Goal: Information Seeking & Learning: Learn about a topic

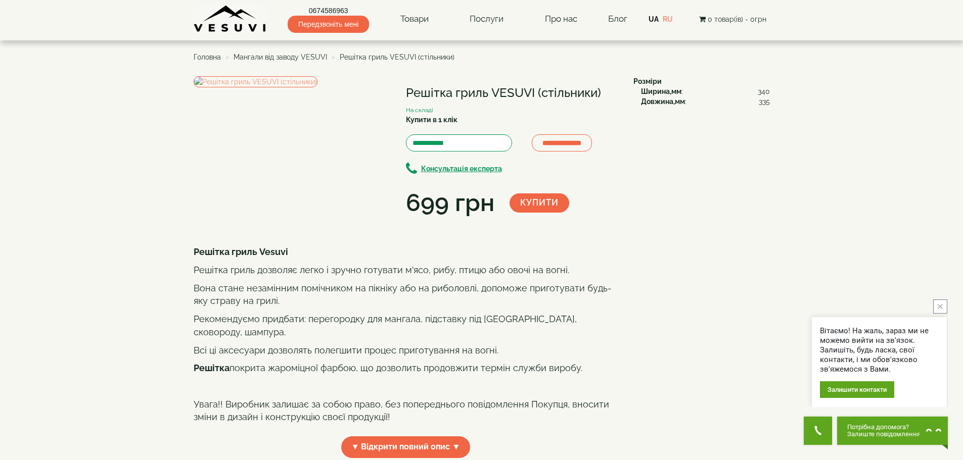
click at [293, 58] on span "Мангали від заводу VESUVI" at bounding box center [281, 57] width 94 height 8
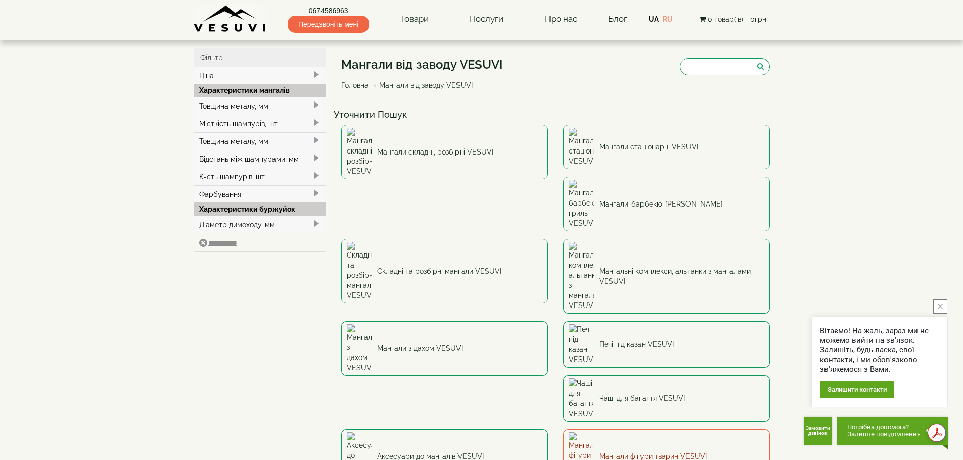
click at [620, 430] on link "Мангали фігури тварин VESUVI" at bounding box center [666, 457] width 207 height 55
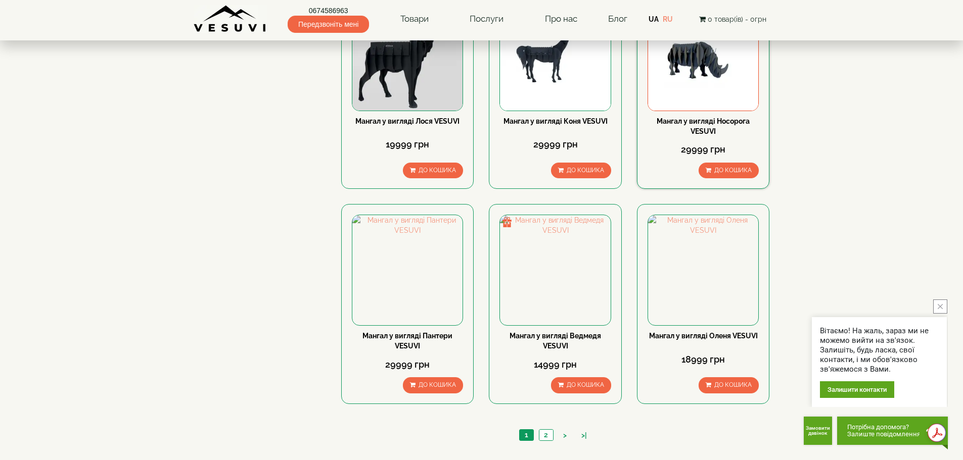
scroll to position [809, 0]
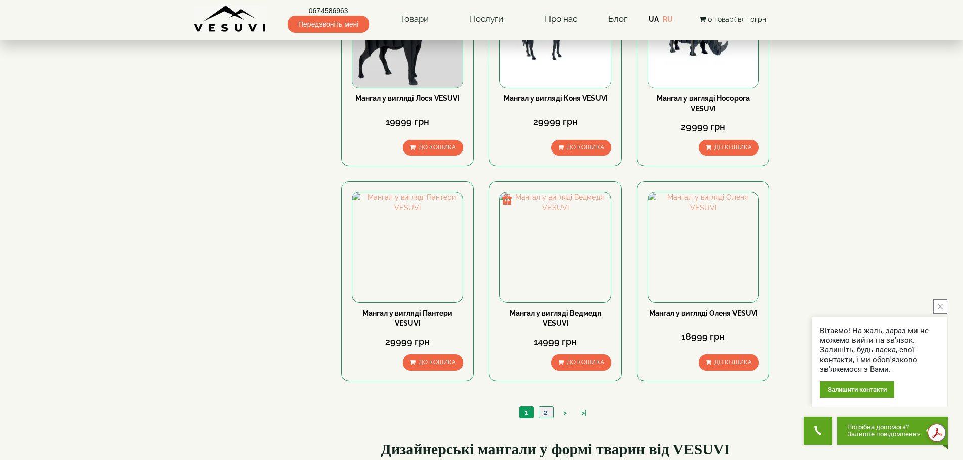
click at [549, 417] on link "2" at bounding box center [546, 412] width 14 height 11
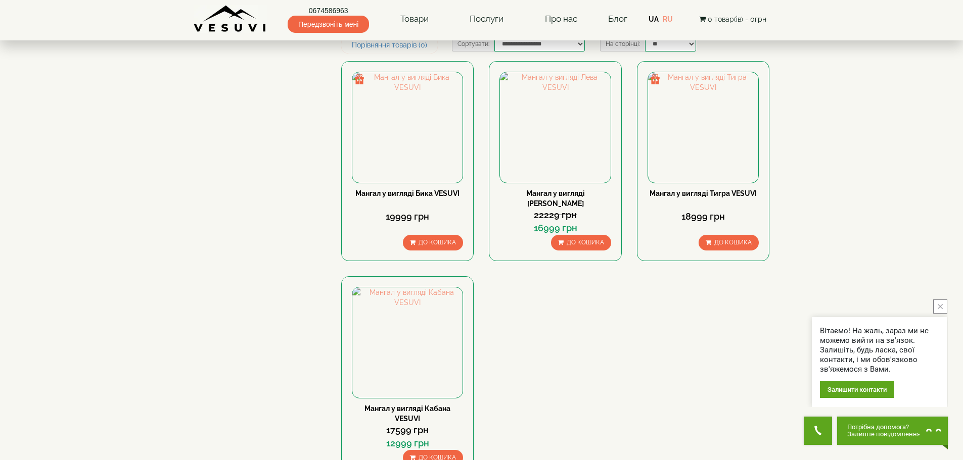
scroll to position [51, 0]
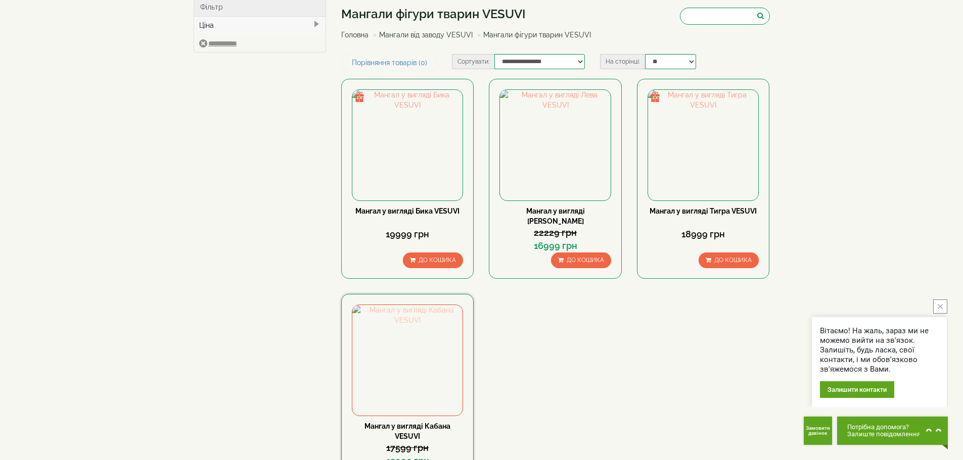
click at [432, 368] on img at bounding box center [407, 360] width 110 height 110
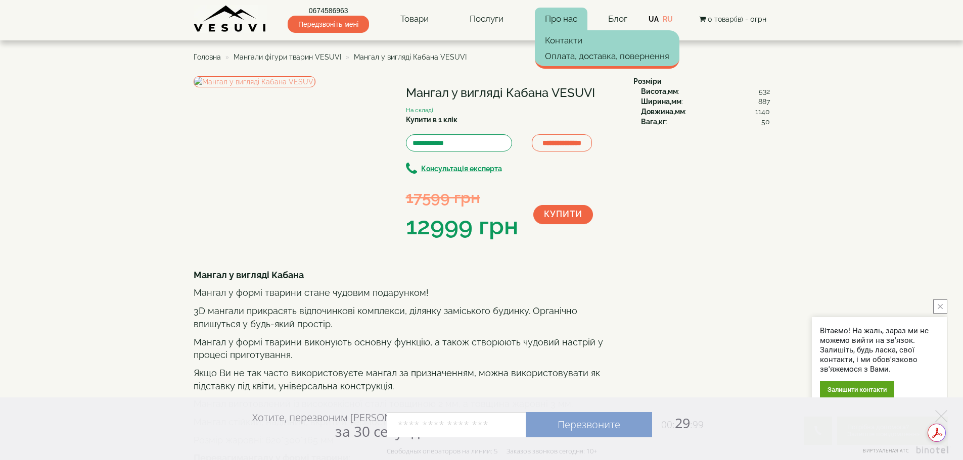
click at [575, 19] on link "Про нас" at bounding box center [561, 19] width 53 height 23
click at [566, 44] on link "Контакти" at bounding box center [607, 40] width 145 height 15
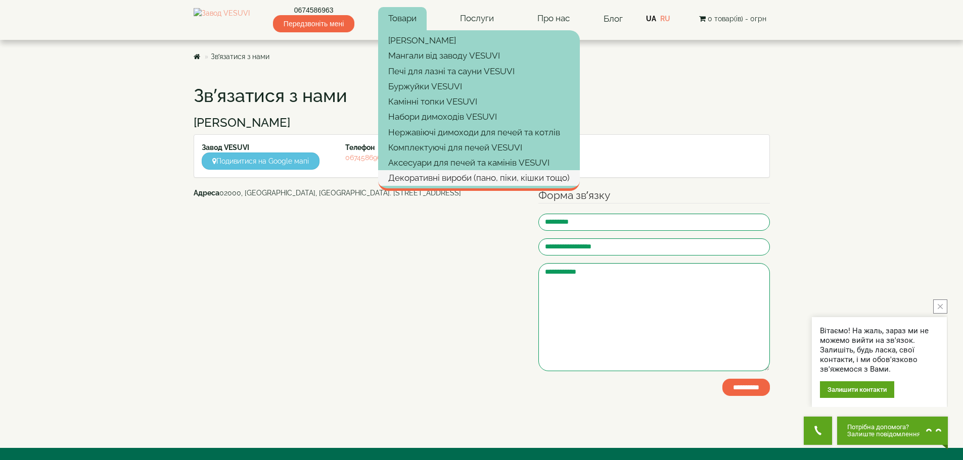
click at [439, 177] on link "Декоративні вироби (пано, піки, кішки тощо)" at bounding box center [479, 177] width 202 height 15
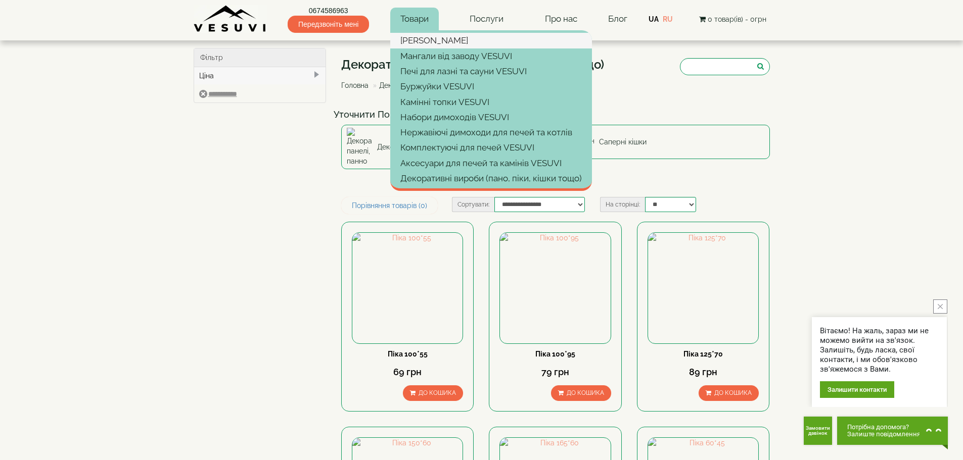
click at [425, 37] on link "[PERSON_NAME]" at bounding box center [491, 40] width 202 height 15
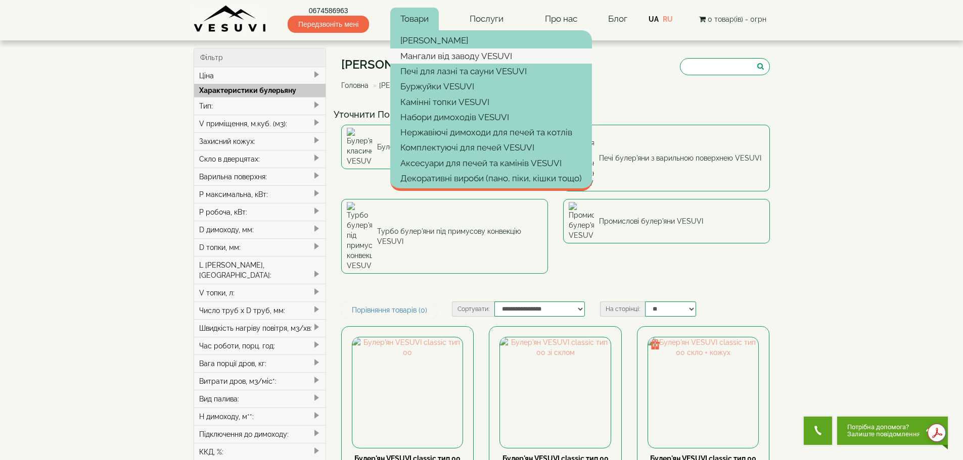
click at [413, 52] on link "Мангали від заводу VESUVI" at bounding box center [491, 56] width 202 height 15
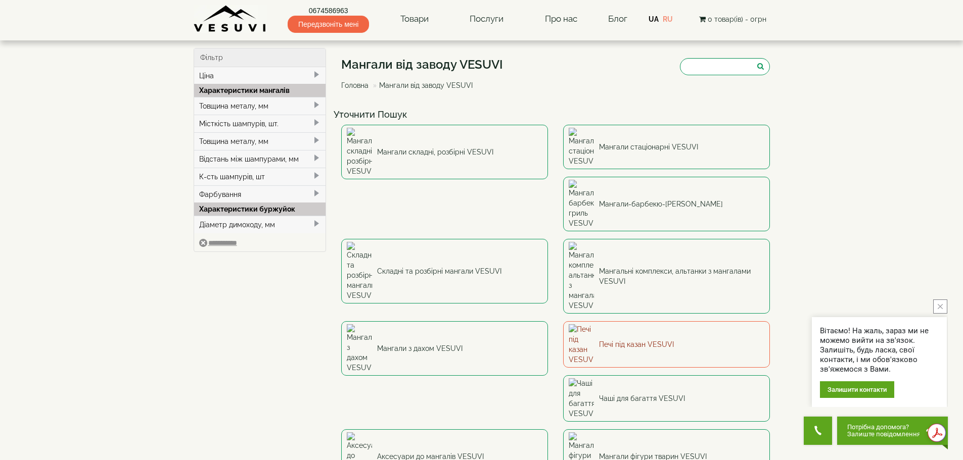
click at [563, 321] on link "Печі під казан VESUVI" at bounding box center [666, 344] width 207 height 47
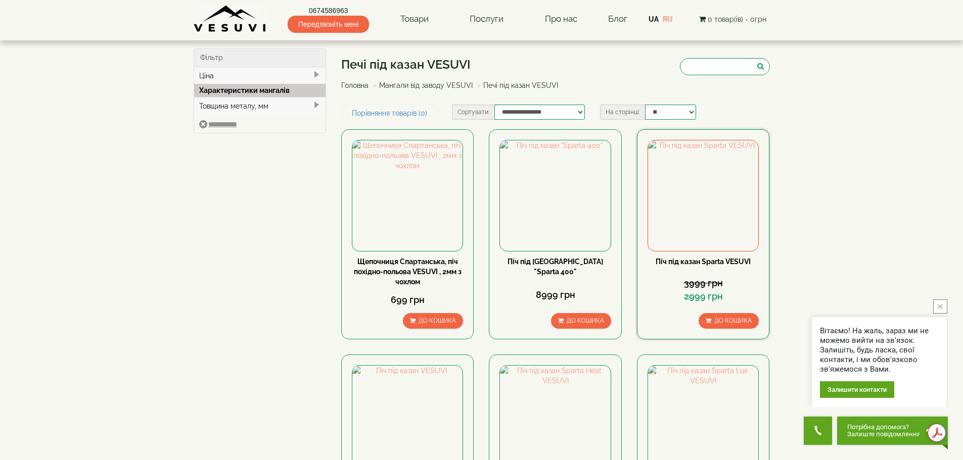
click at [728, 259] on link "Піч під казан Sparta VESUVI" at bounding box center [703, 262] width 95 height 8
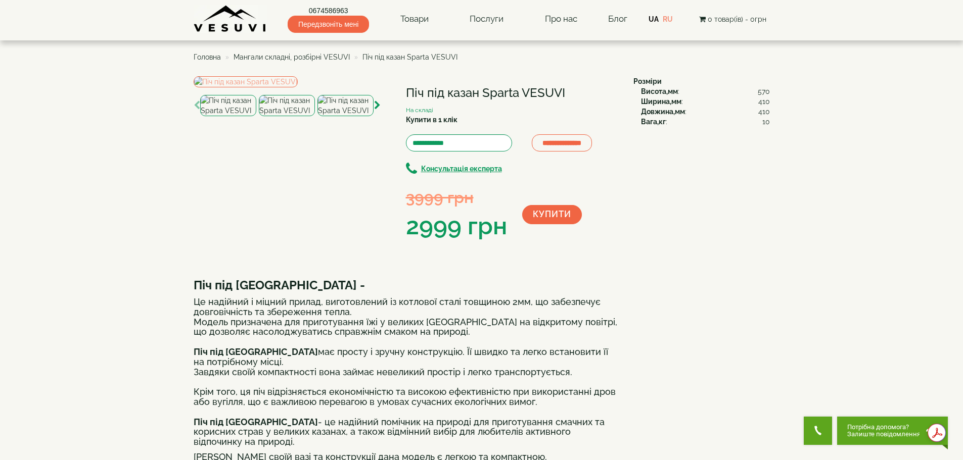
click at [272, 116] on img at bounding box center [287, 105] width 56 height 21
click at [341, 116] on img at bounding box center [345, 105] width 56 height 21
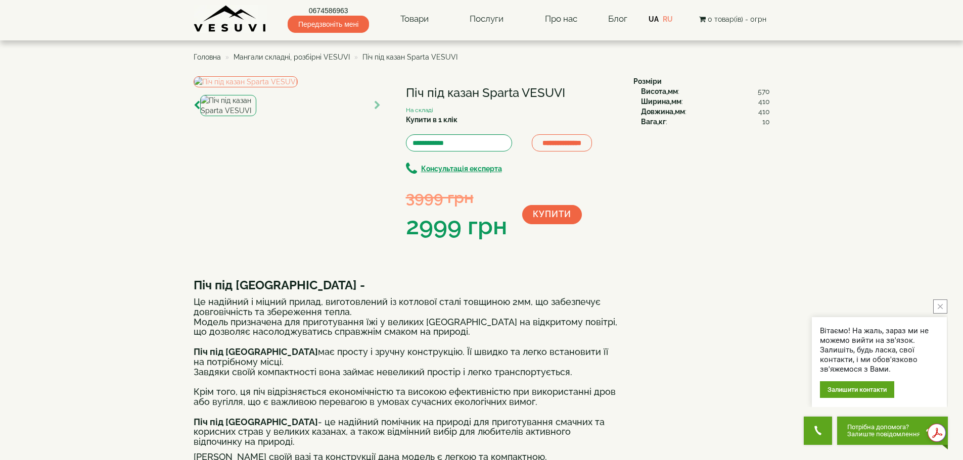
click at [200, 116] on div at bounding box center [228, 105] width 56 height 21
click at [262, 58] on span "Мангали складні, розбірні VESUVI" at bounding box center [292, 57] width 116 height 8
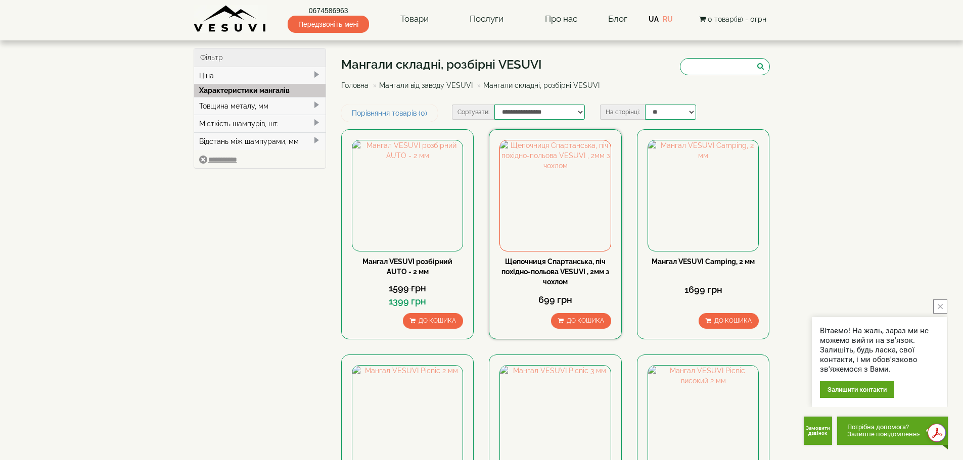
click at [571, 260] on link "Щепочниця Спартанська, піч похідно-польова VESUVI , 2мм з чохлом" at bounding box center [555, 272] width 108 height 28
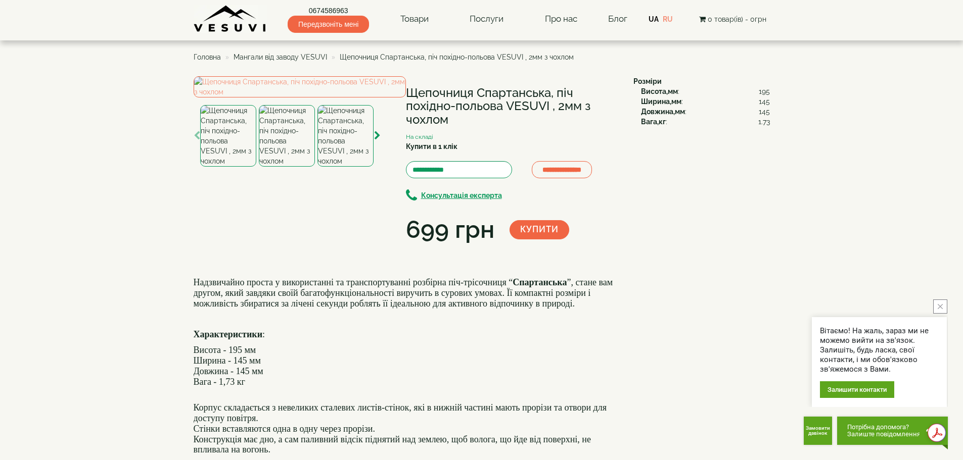
click at [300, 167] on img at bounding box center [287, 136] width 56 height 62
click at [352, 167] on img at bounding box center [345, 136] width 56 height 62
click at [283, 167] on img at bounding box center [287, 136] width 56 height 62
click at [215, 167] on img at bounding box center [228, 136] width 56 height 62
